Goal: Feedback & Contribution: Submit feedback/report problem

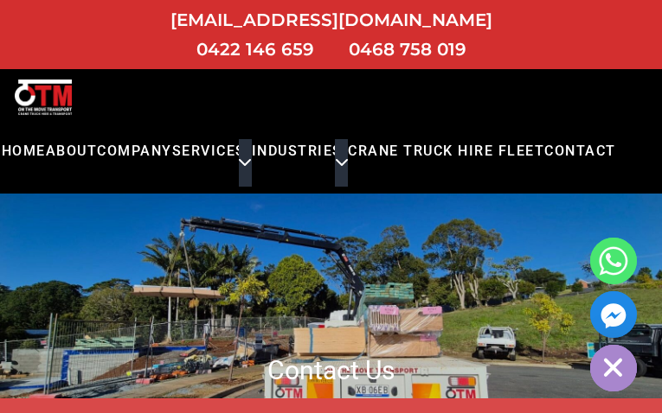
type input "N/A"
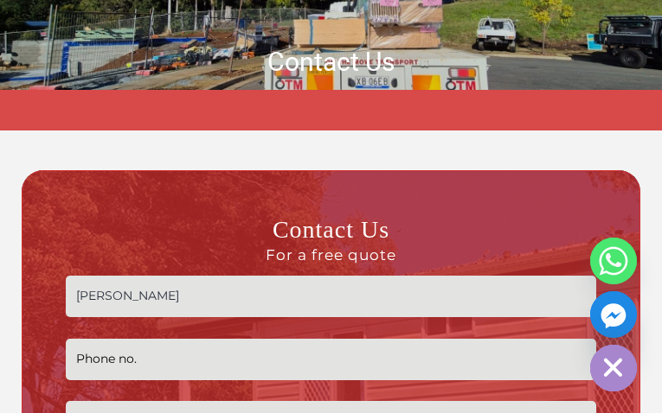
type input "Aaron Rich"
type input "843-455-9860"
type input "arich307@yahoo.com"
type textarea "Hey there, "been" seemed off; thought you'd appreciate knowing. I've quickly co…"
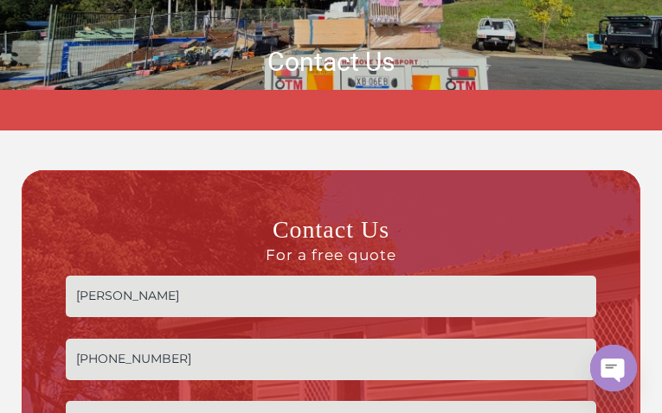
scroll to position [28, 0]
